Goal: Navigation & Orientation: Find specific page/section

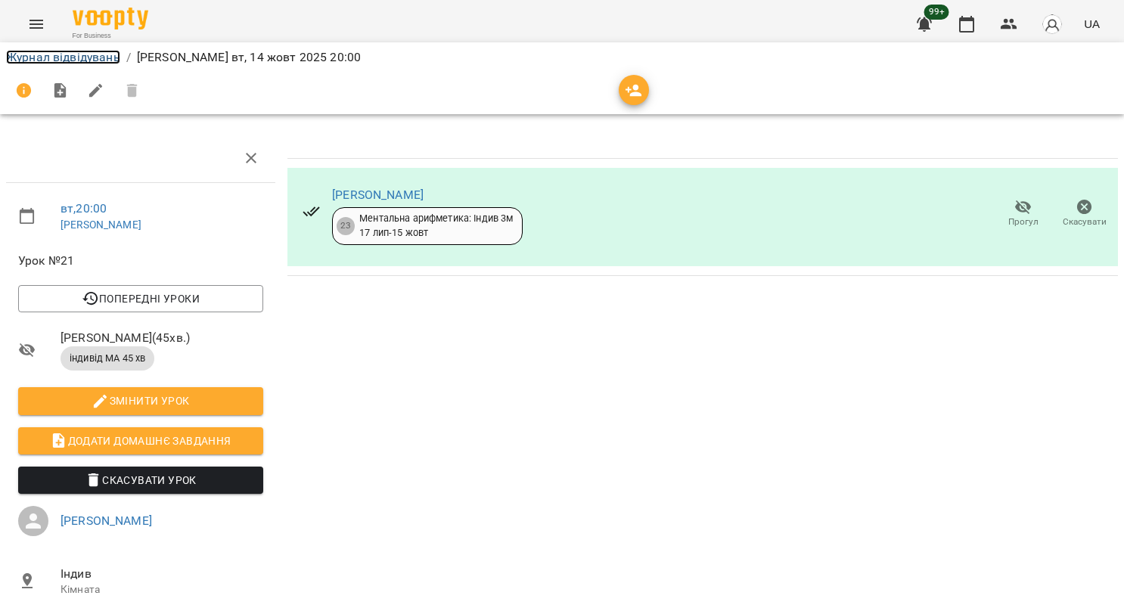
drag, startPoint x: 44, startPoint y: 54, endPoint x: 44, endPoint y: 64, distance: 9.8
click at [44, 54] on link "Журнал відвідувань" at bounding box center [63, 57] width 114 height 14
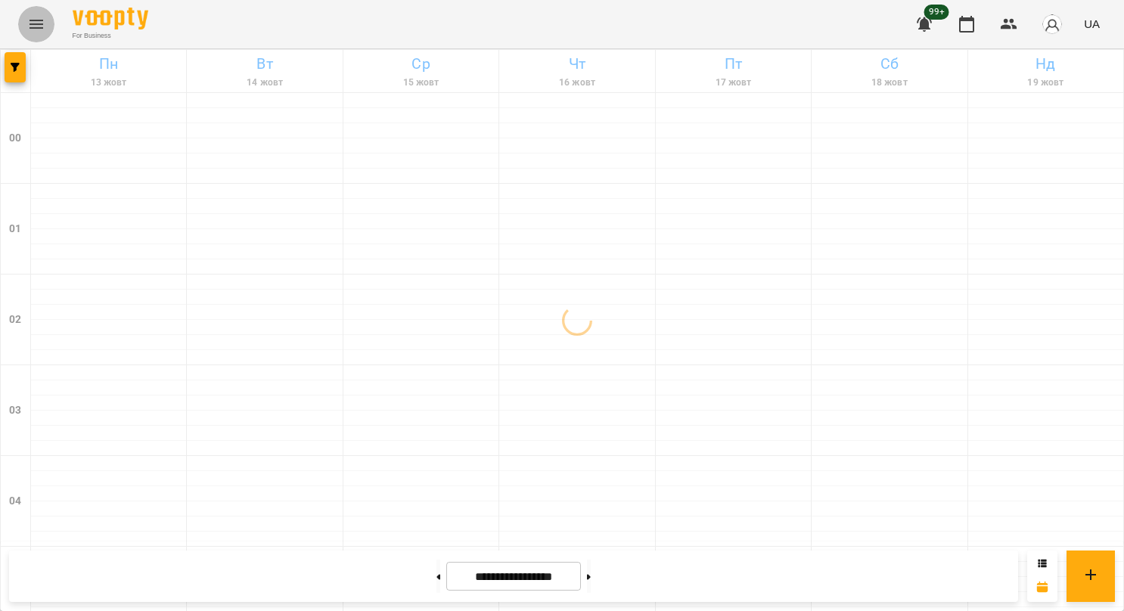
click at [39, 26] on icon "Menu" at bounding box center [36, 24] width 18 height 18
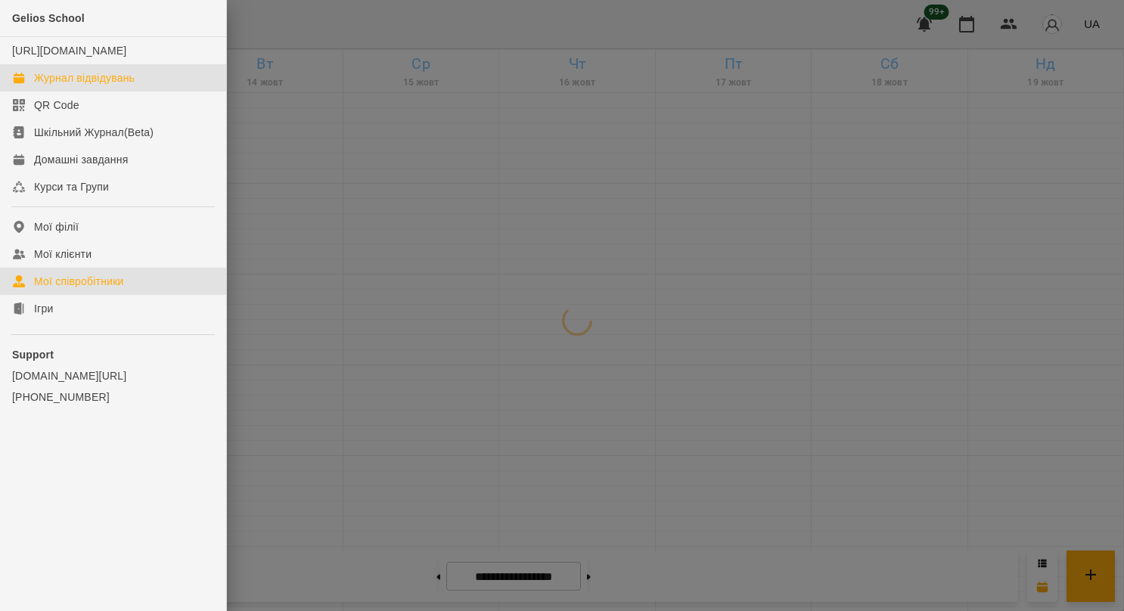
click at [50, 295] on link "Мої співробітники" at bounding box center [113, 281] width 226 height 27
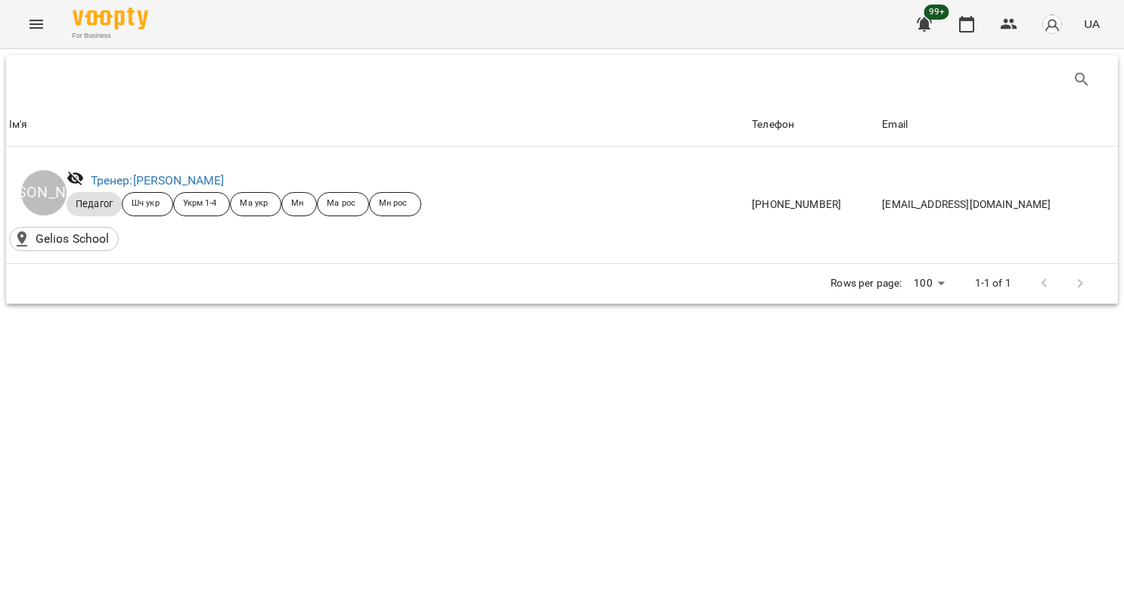
click at [35, 26] on icon "Menu" at bounding box center [36, 24] width 18 height 18
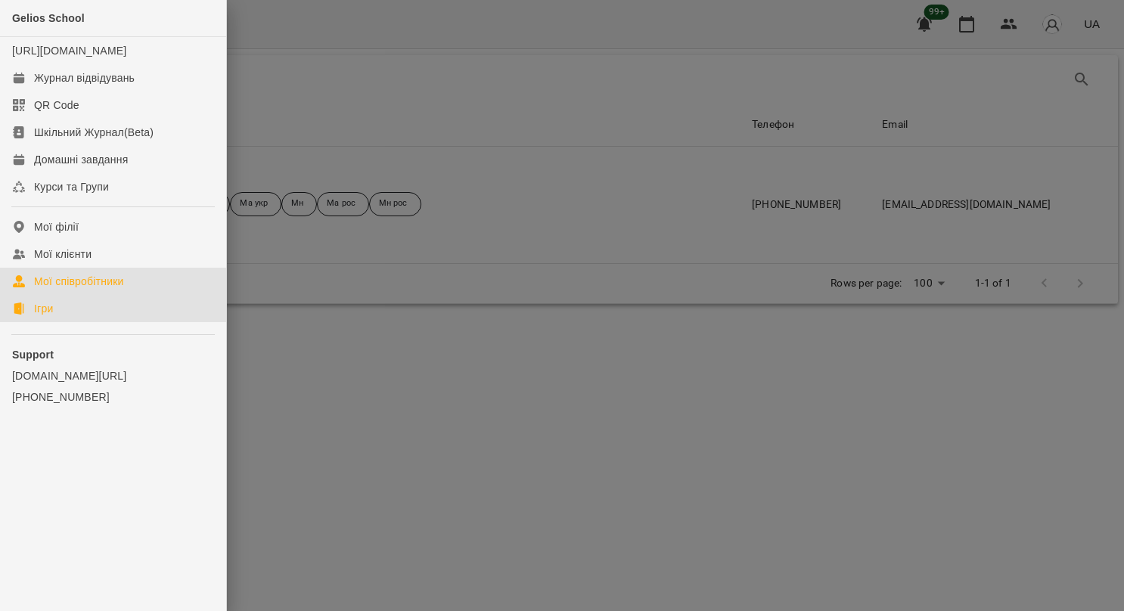
click at [48, 316] on div "Ігри" at bounding box center [43, 308] width 19 height 15
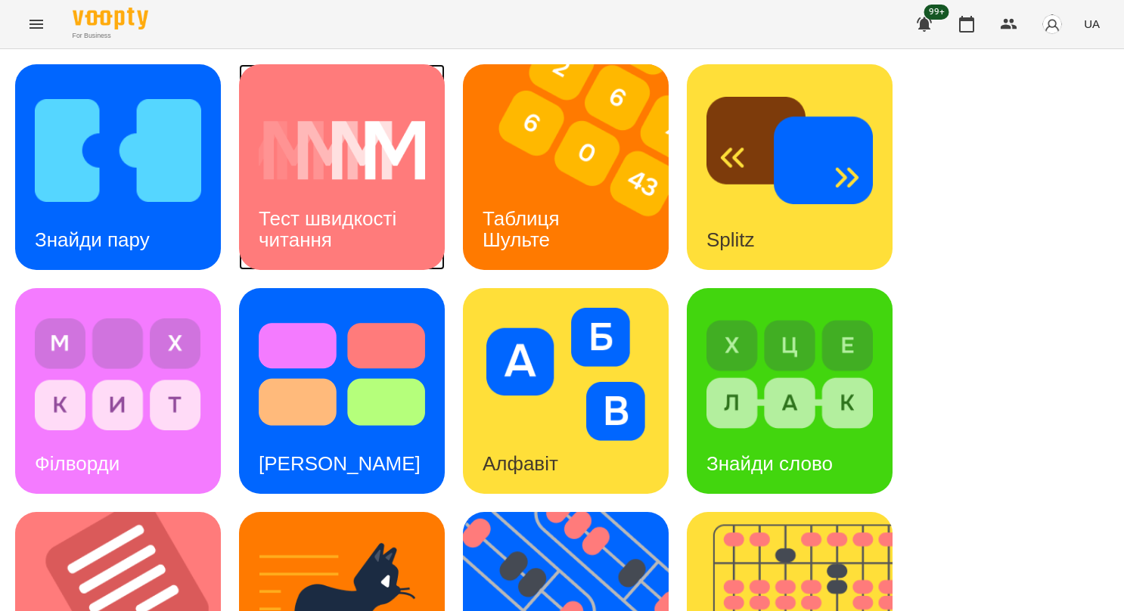
click at [272, 213] on h3 "Тест швидкості читання" at bounding box center [330, 228] width 143 height 43
